Goal: Check status: Check status

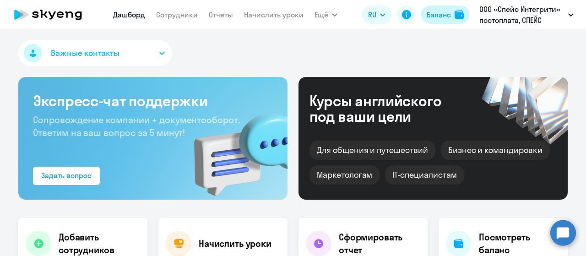
select select "30"
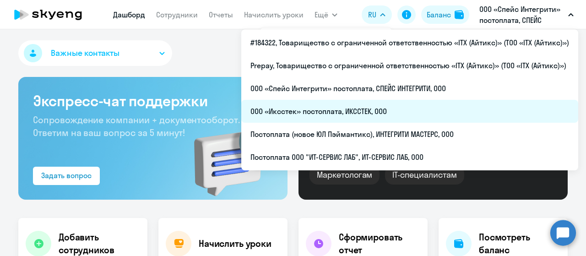
click at [382, 113] on li "ООО «Иксстек» постоплата, ИКССТЕК, ООО" at bounding box center [409, 111] width 337 height 23
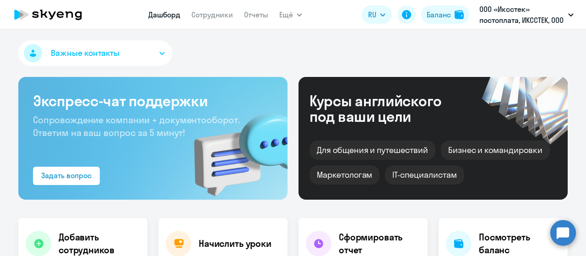
scroll to position [183, 0]
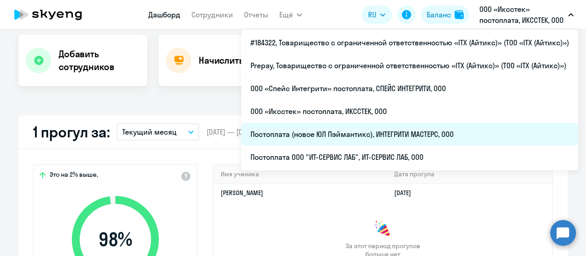
click at [362, 137] on li "Постоплата (новое ЮЛ Пэймантикс), ИНТЕГРИТИ МАСТЕРС, ООО" at bounding box center [409, 134] width 337 height 23
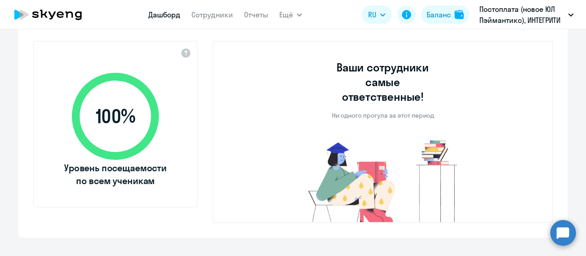
scroll to position [320, 0]
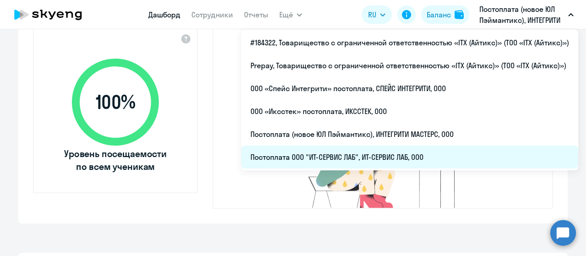
select select "30"
click at [384, 149] on li "Постоплата ООО "ИТ-СЕРВИС ЛАБ", ИТ-СЕРВИС ЛАБ, ООО" at bounding box center [409, 157] width 337 height 23
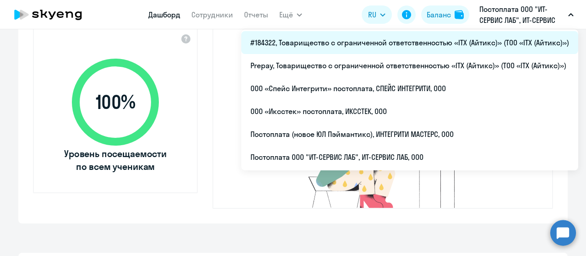
click at [444, 47] on li "#184322, Товарищество с ограниченной ответственностью «ITX (Айтикс)» (ТОО «ITX …" at bounding box center [409, 42] width 337 height 23
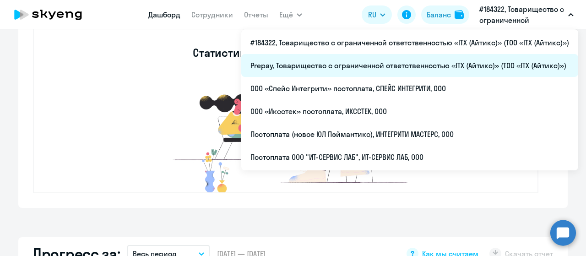
click at [451, 68] on li "Prepay, Товарищество с ограниченной ответственностью «ITX (Айтикс)» (ТОО «ITX (…" at bounding box center [409, 65] width 337 height 23
